Goal: Task Accomplishment & Management: Manage account settings

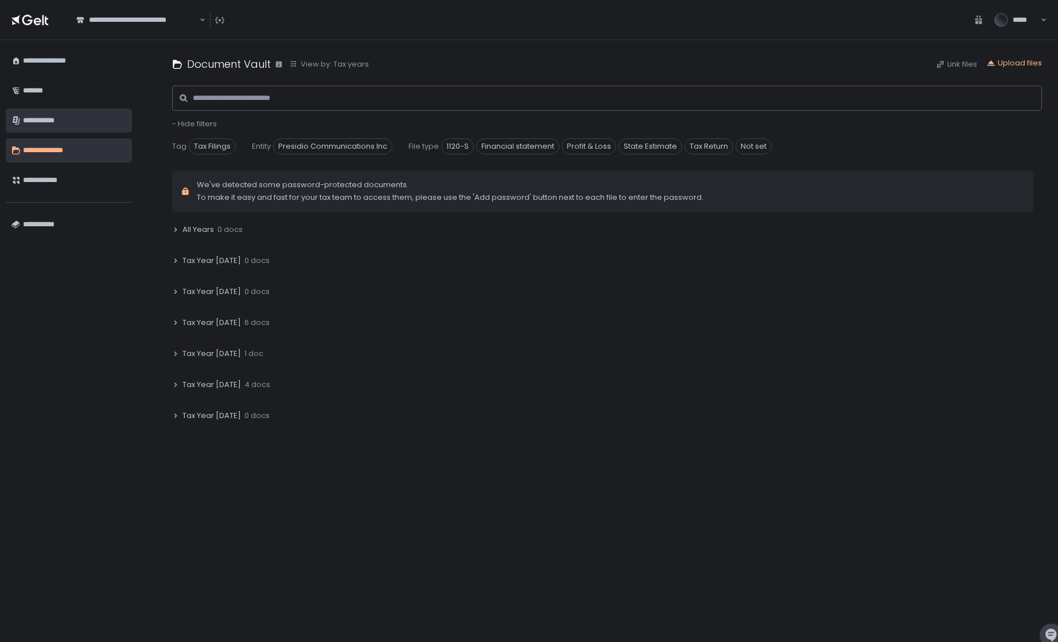
click at [50, 118] on div "**********" at bounding box center [74, 121] width 103 height 20
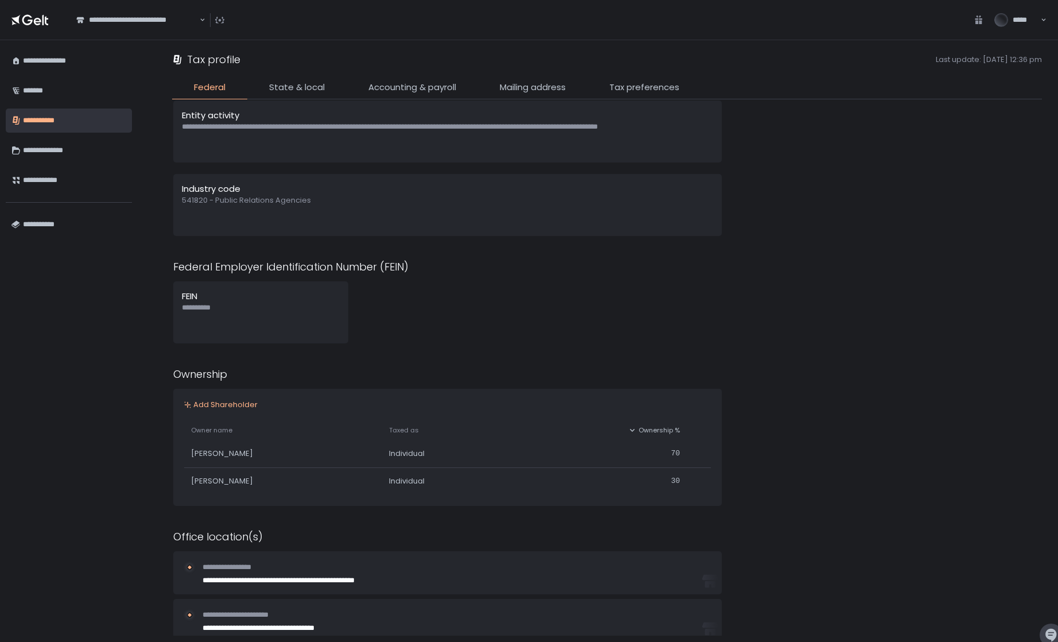
scroll to position [5, 0]
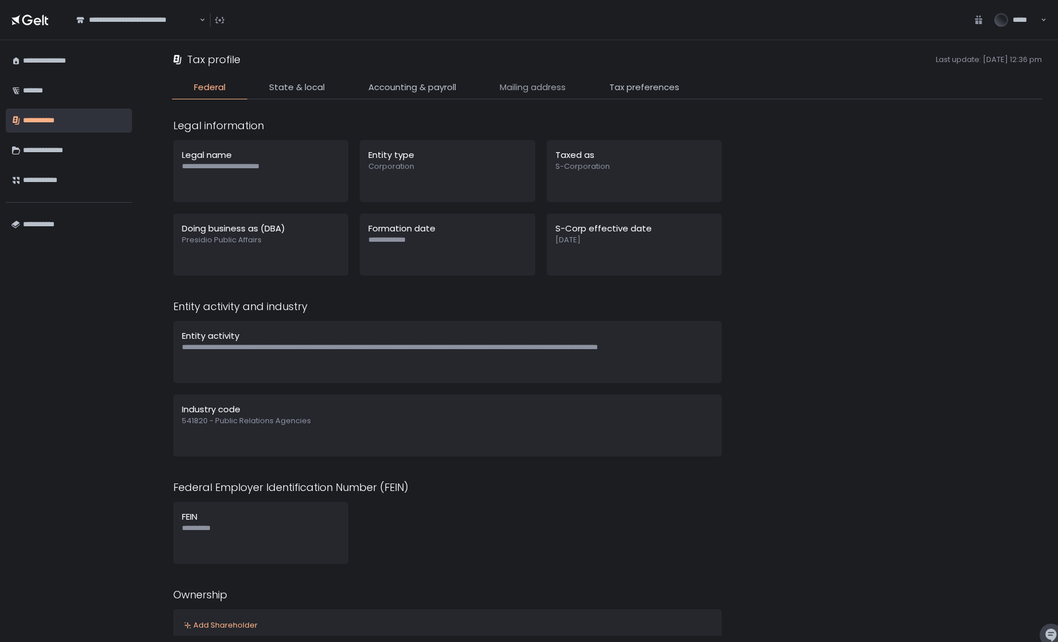
click at [538, 86] on span "Mailing address" at bounding box center [533, 87] width 66 height 13
